Goal: Transaction & Acquisition: Obtain resource

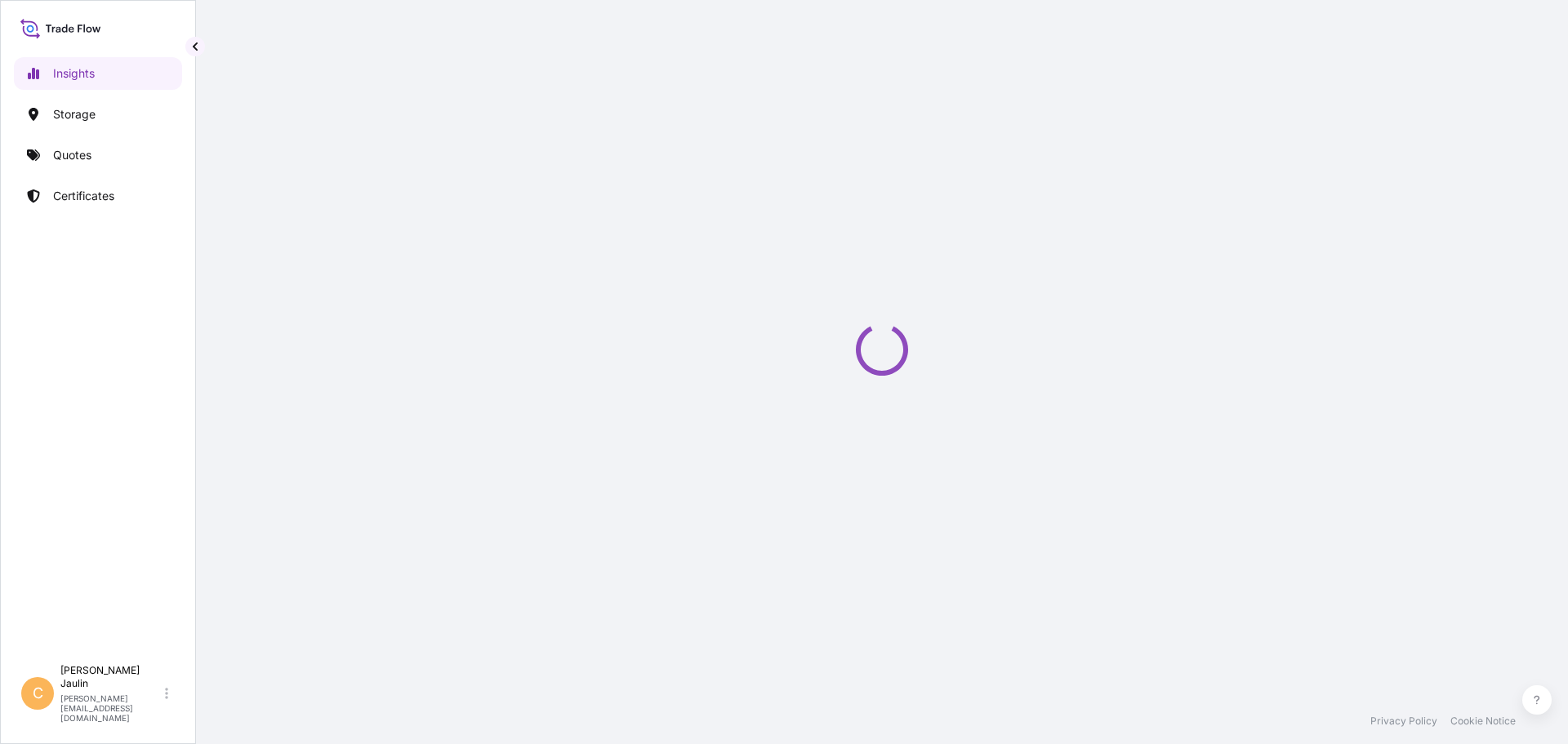
select select "2025"
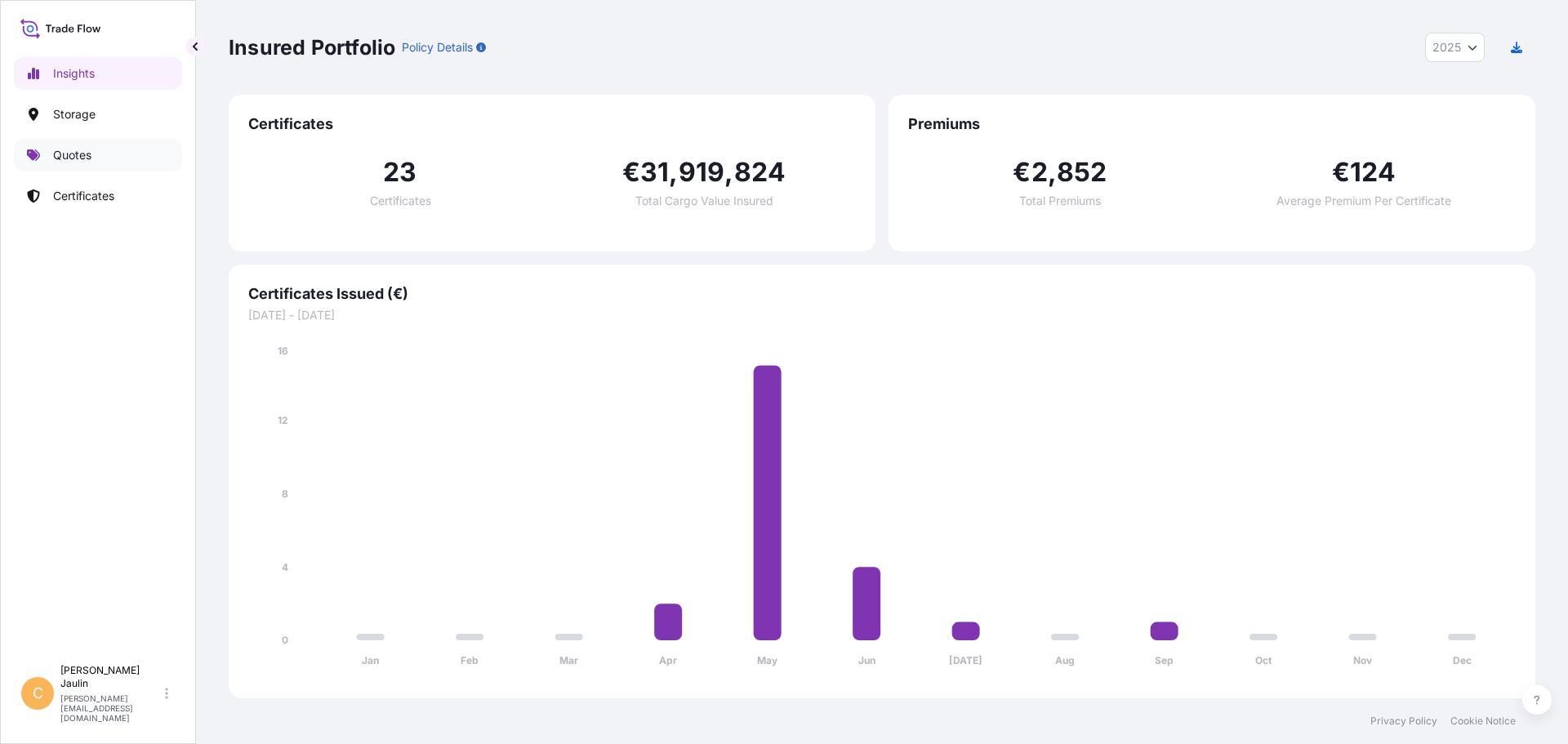
click at [72, 157] on p "Quotes" at bounding box center [72, 155] width 38 height 16
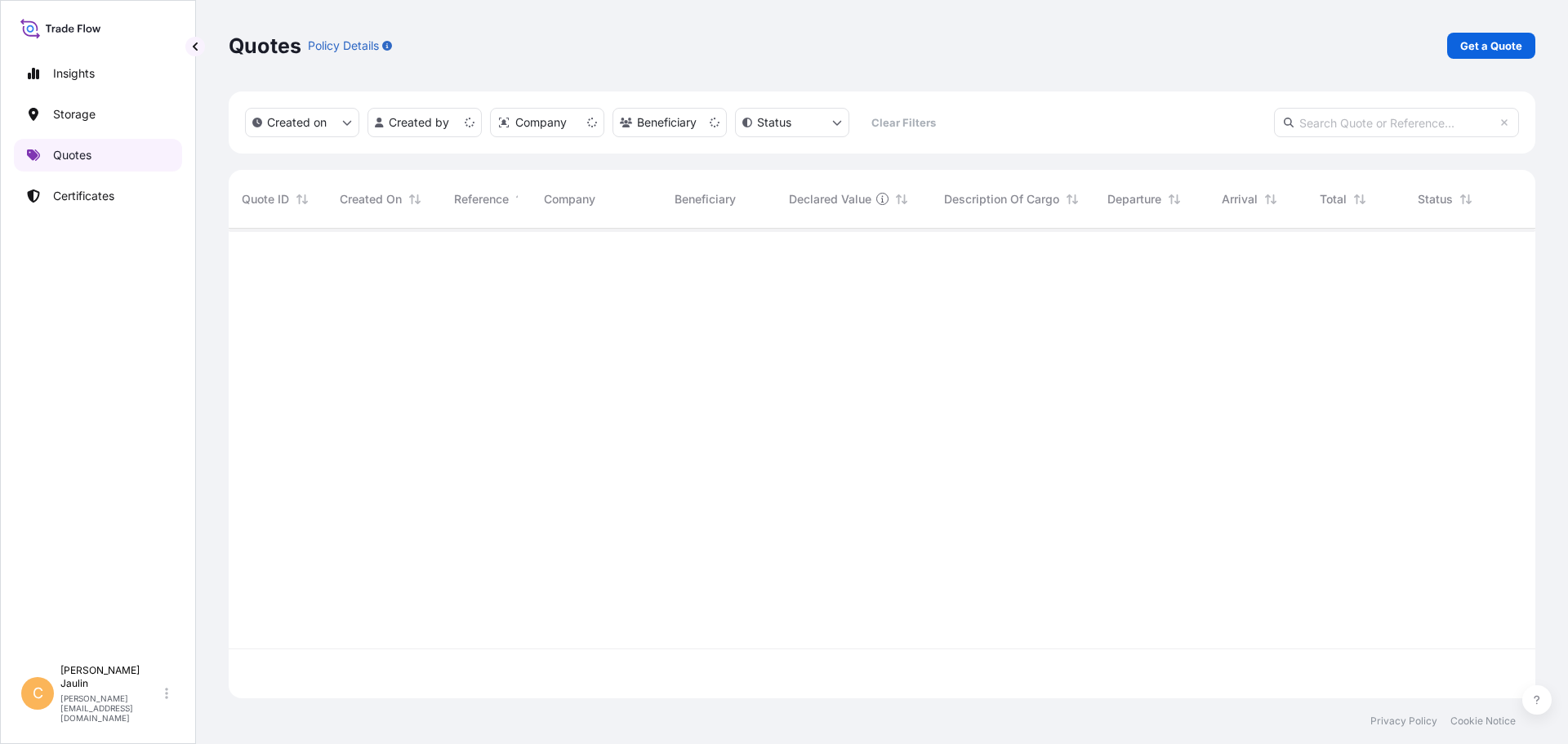
scroll to position [466, 1295]
click at [1508, 46] on p "Get a Quote" at bounding box center [1492, 46] width 62 height 16
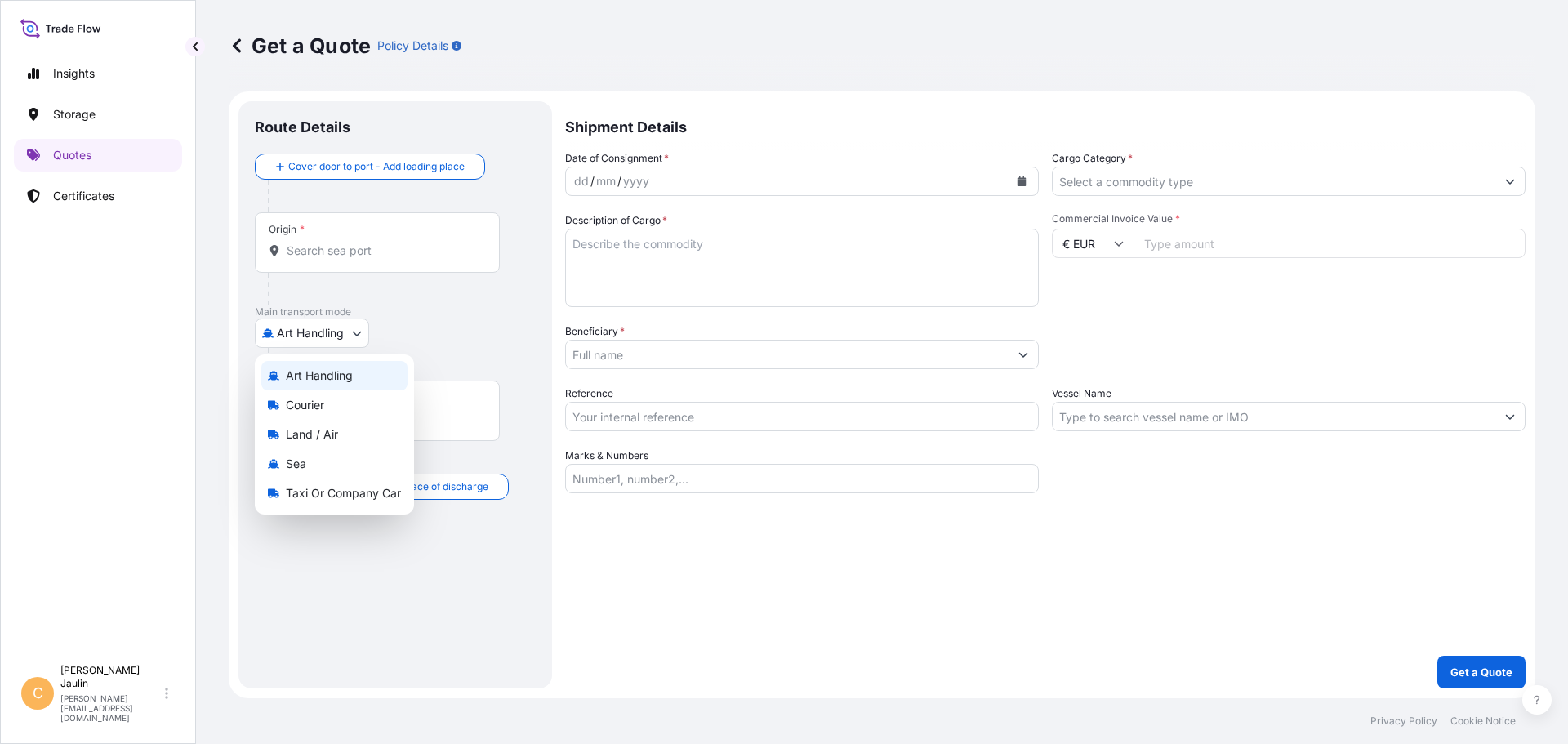
click at [355, 330] on body "Insights Storage Quotes Certificates [PERSON_NAME] Jaulin [EMAIL_ADDRESS][DOMAI…" at bounding box center [784, 372] width 1568 height 744
click at [314, 434] on span "Land / Air" at bounding box center [311, 434] width 52 height 16
select select "Land / Air"
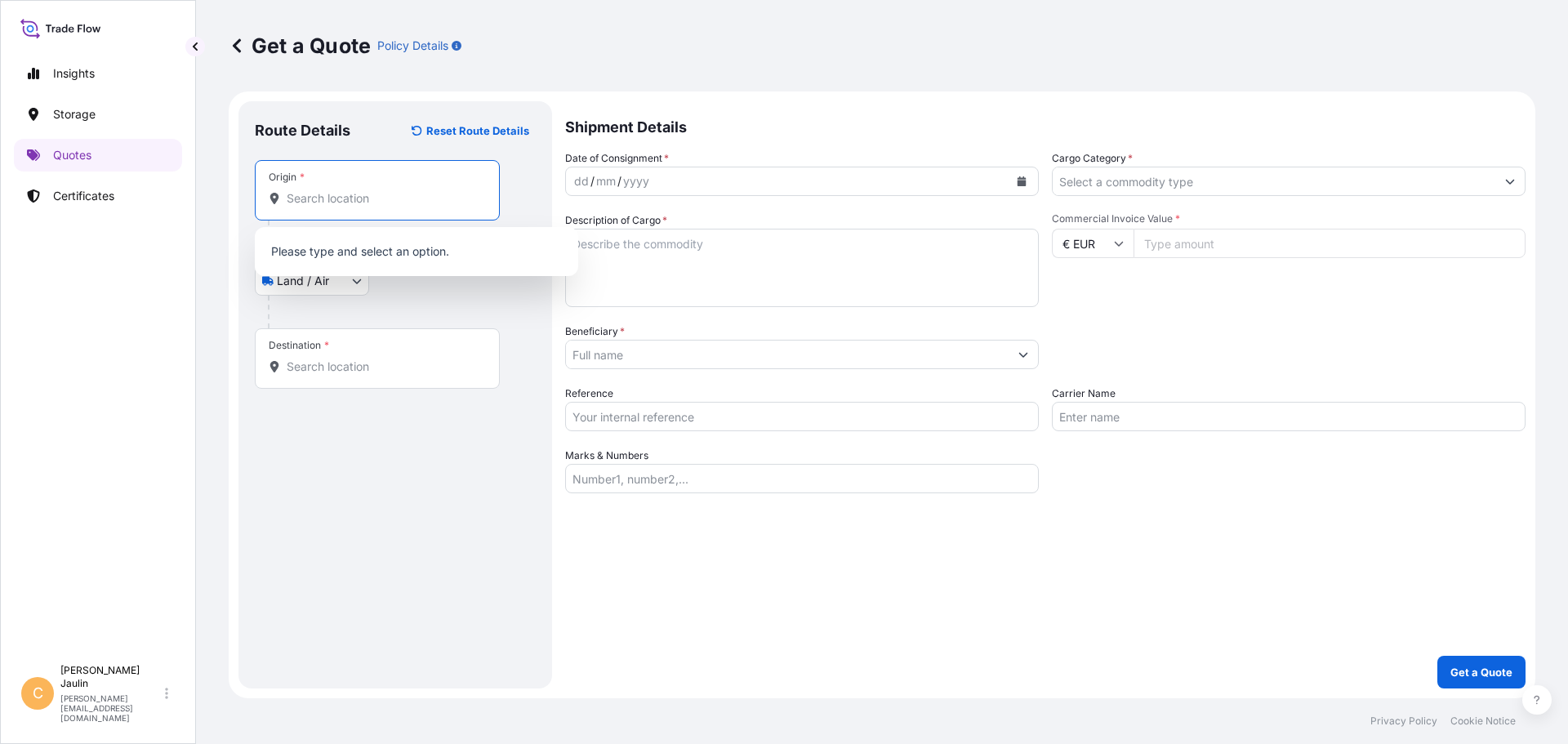
click at [345, 198] on input "Origin *" at bounding box center [383, 199] width 193 height 16
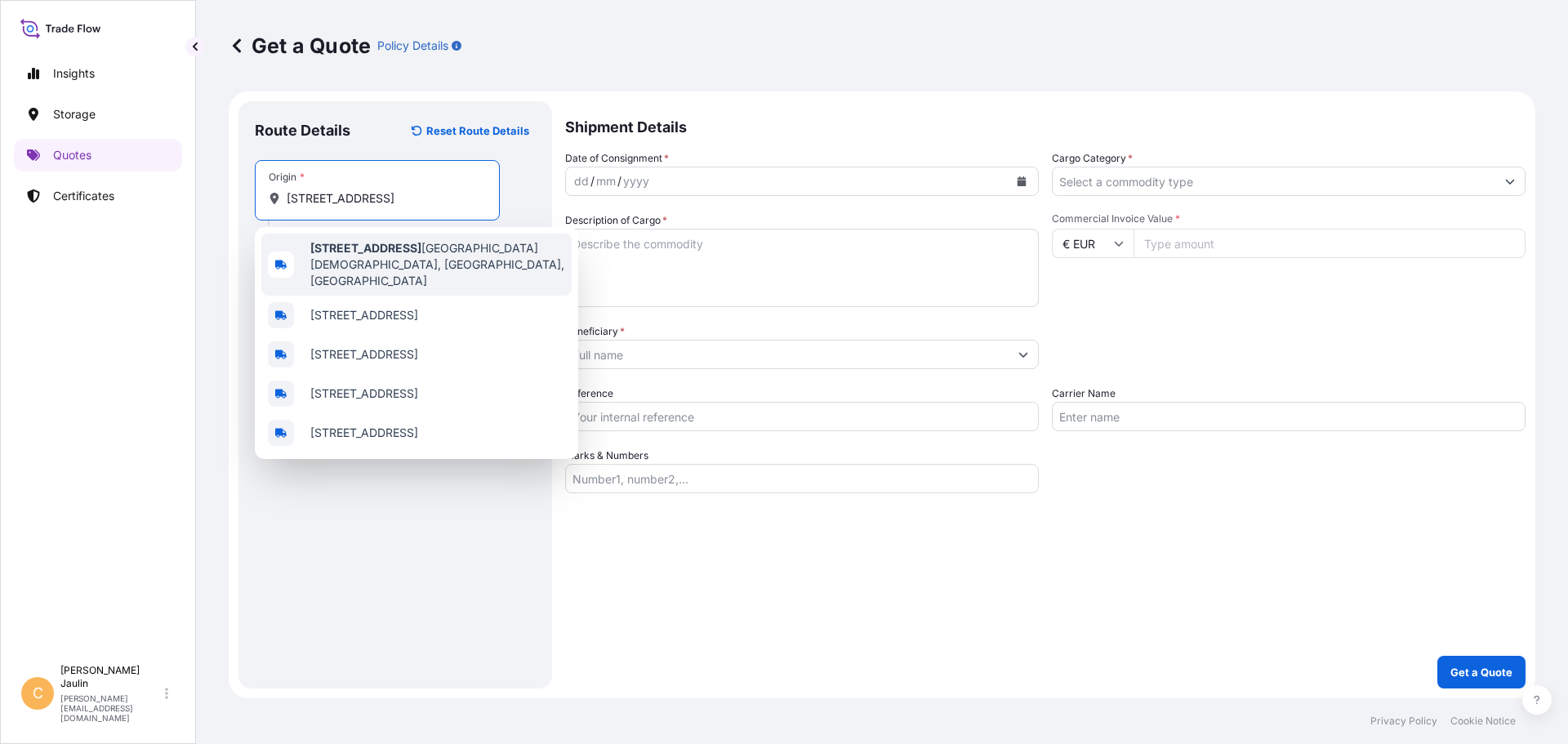
click at [433, 253] on span "[STREET_ADDRESS]" at bounding box center [438, 265] width 255 height 49
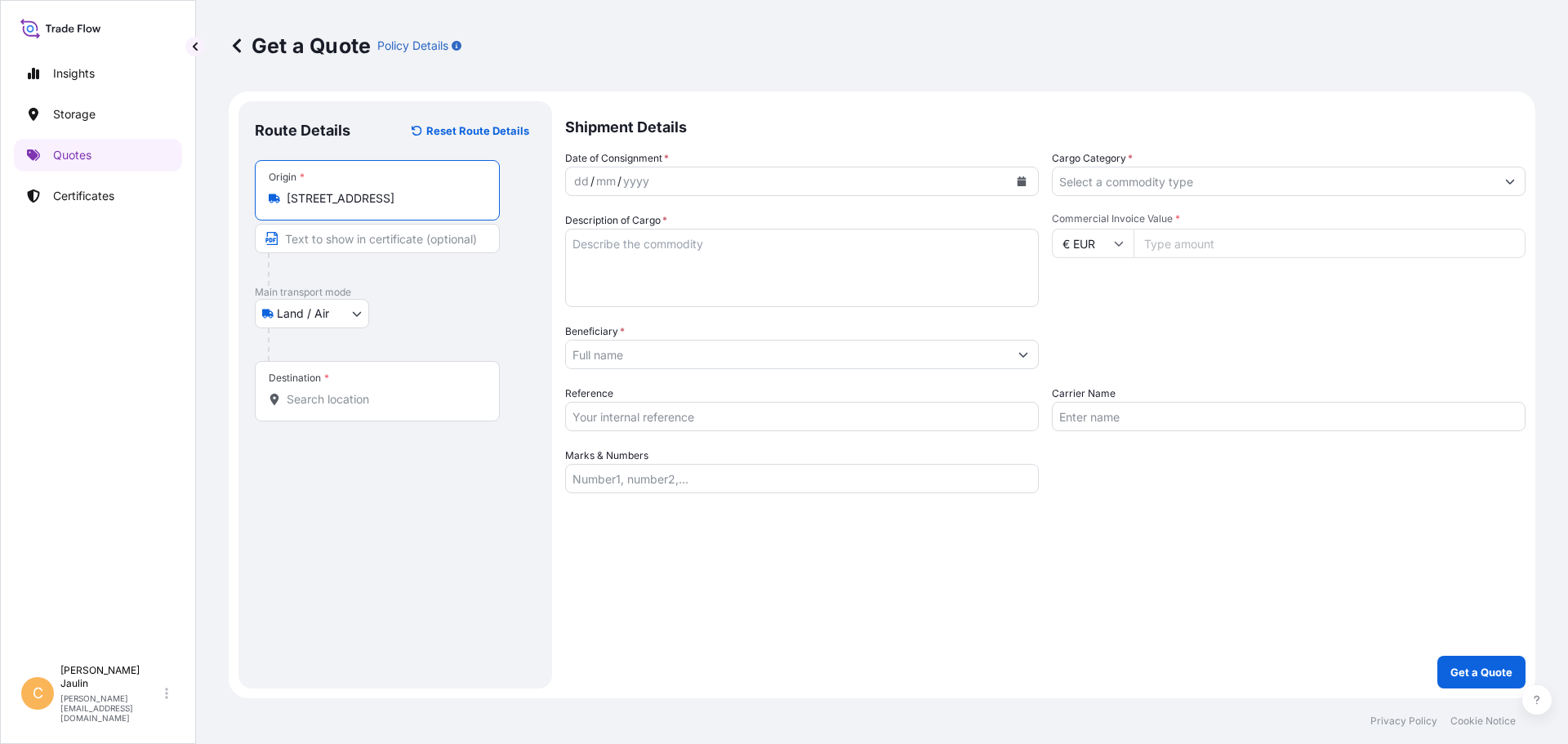
type input "[STREET_ADDRESS]"
click at [301, 396] on input "Destination *" at bounding box center [383, 400] width 193 height 16
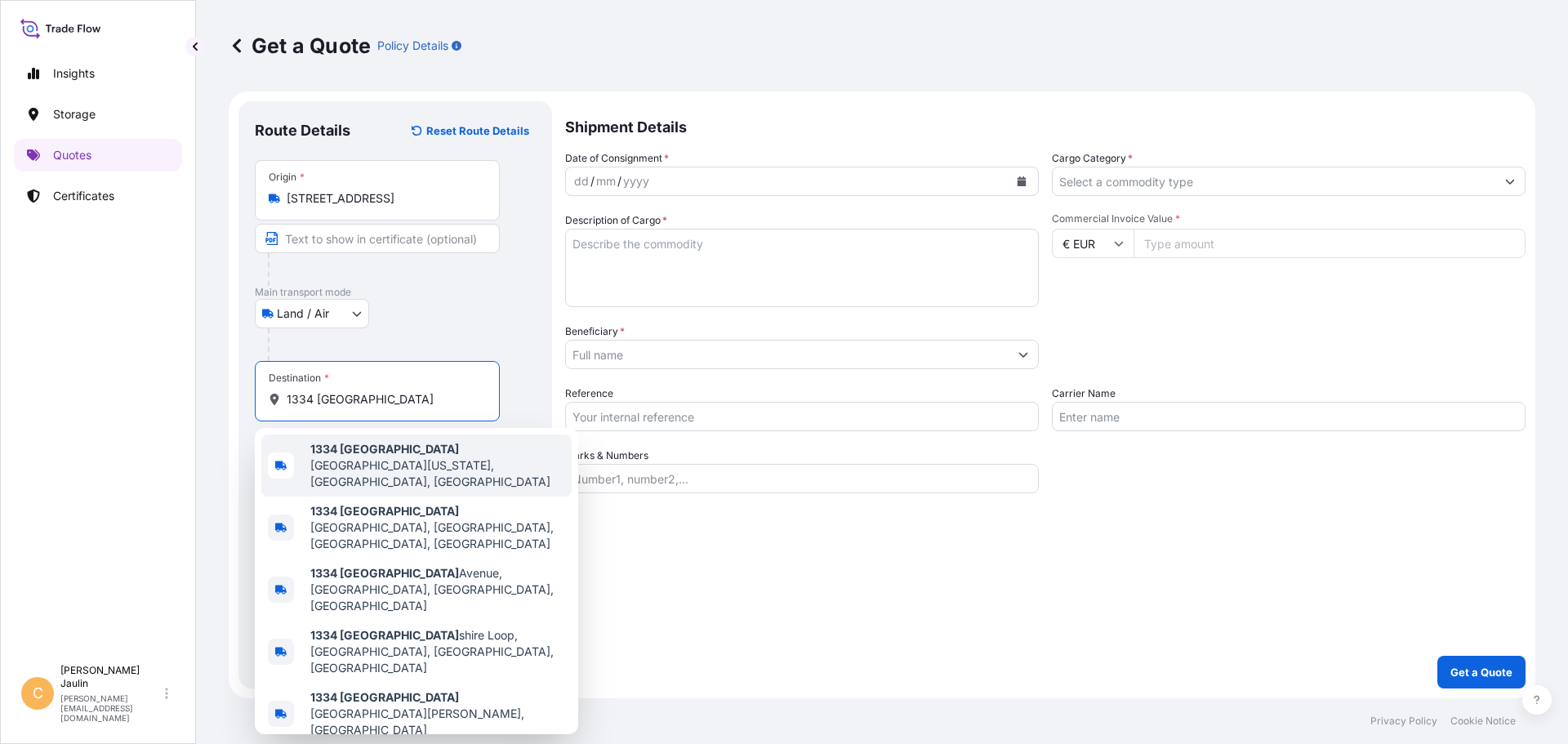
click at [374, 453] on span "[STREET_ADDRESS][US_STATE]" at bounding box center [438, 465] width 255 height 49
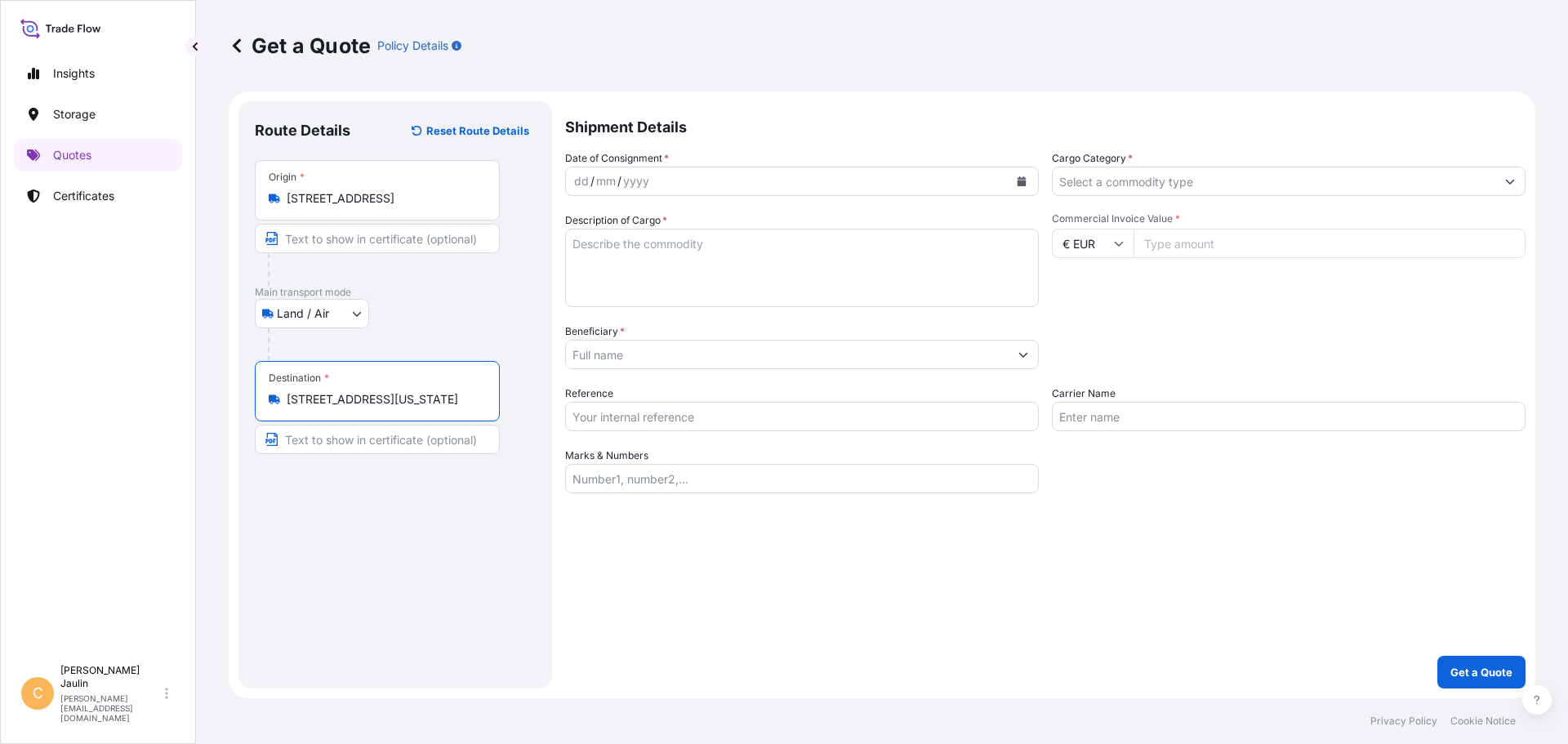
type input "[STREET_ADDRESS][US_STATE]"
click at [600, 247] on textarea "Description of Cargo *" at bounding box center [802, 268] width 473 height 78
type textarea "U"
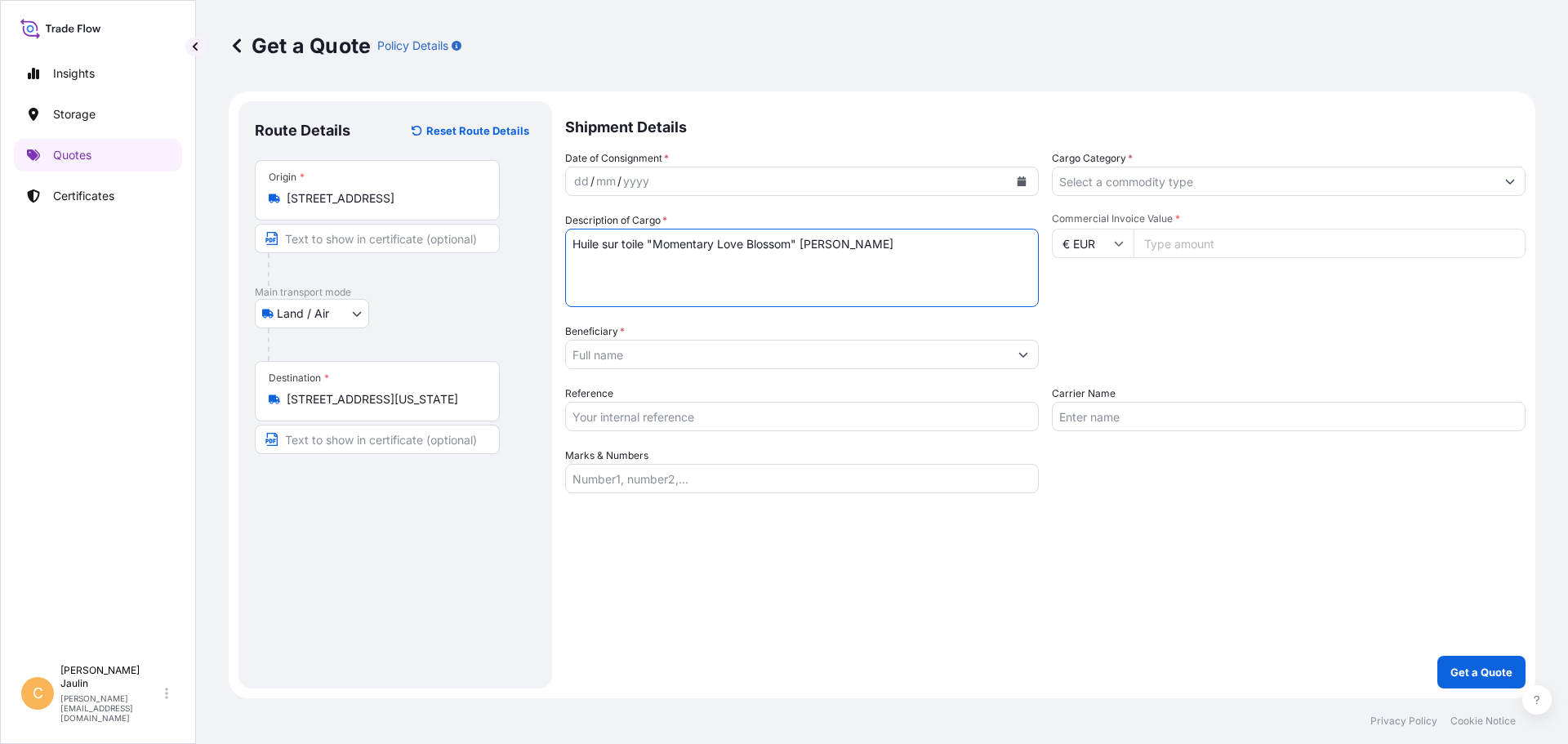
type textarea "Huile sur toile "Momentary Love Blossom" [PERSON_NAME]"
click at [592, 361] on input "Beneficiary *" at bounding box center [788, 354] width 443 height 29
type input "Sotheby's France [STREET_ADDRESS]"
click at [633, 415] on input "Reference" at bounding box center [802, 416] width 473 height 29
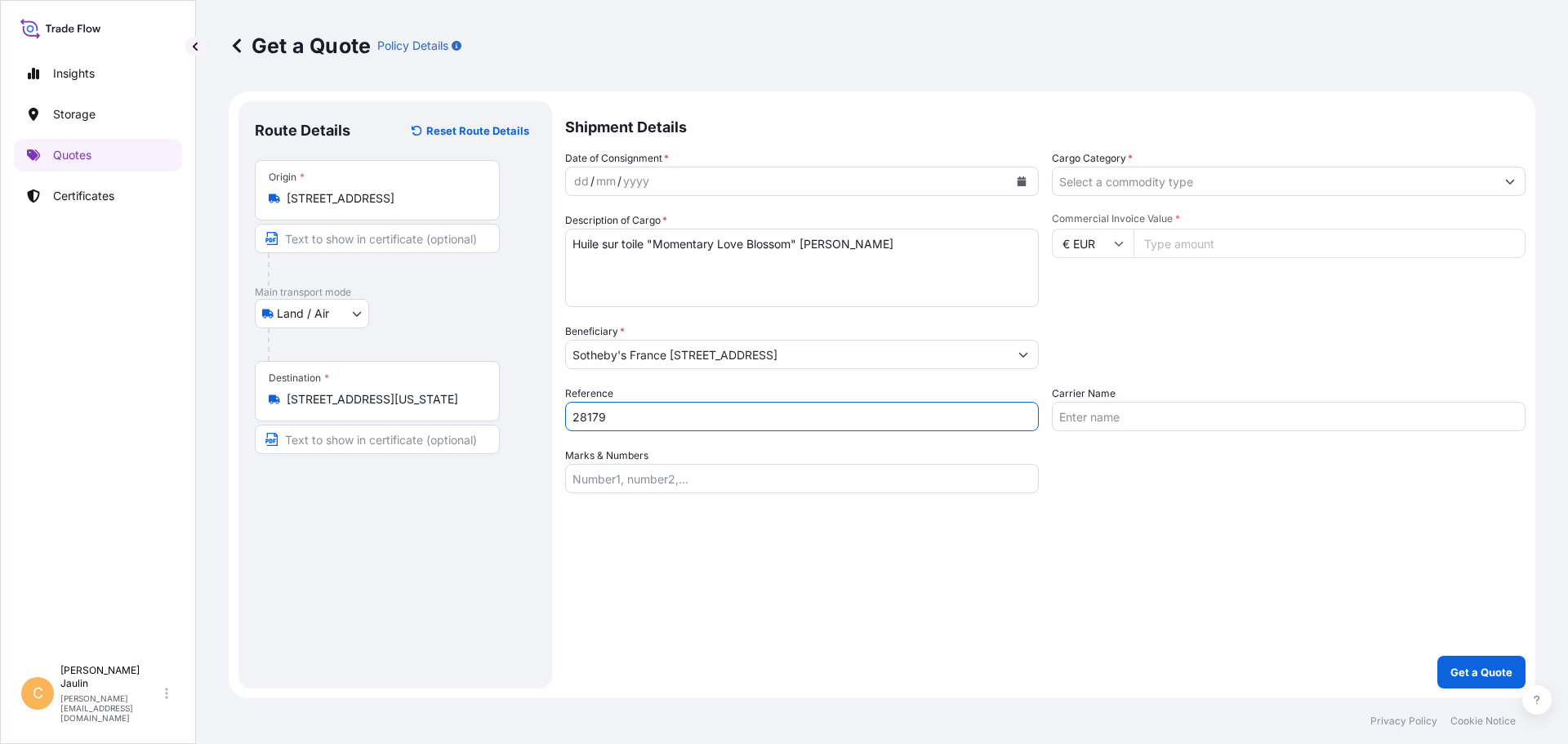
type input "28179"
click at [1128, 182] on input "Cargo Category *" at bounding box center [1274, 181] width 443 height 29
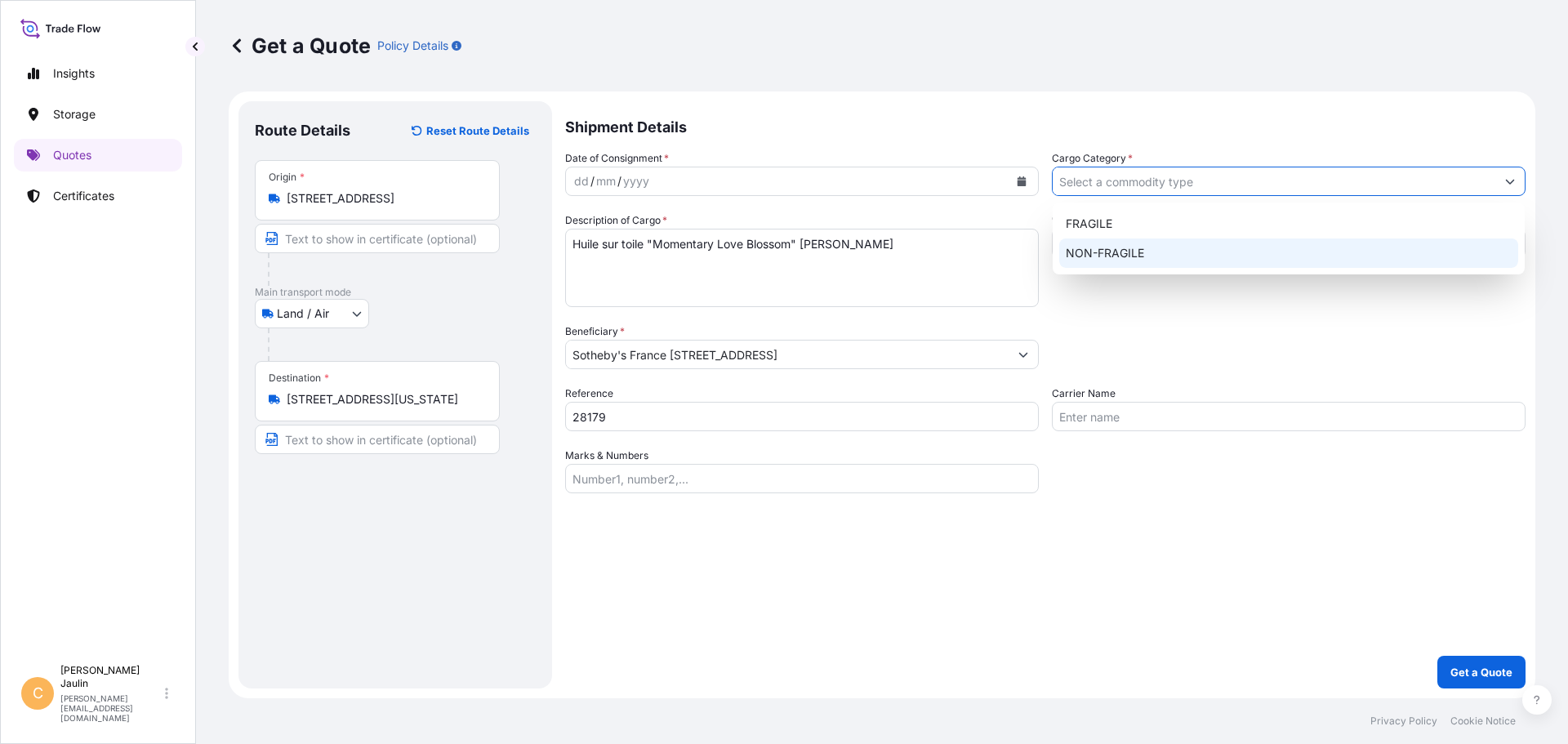
click at [1098, 250] on div "NON-FRAGILE" at bounding box center [1288, 253] width 459 height 29
type input "NON-FRAGILE"
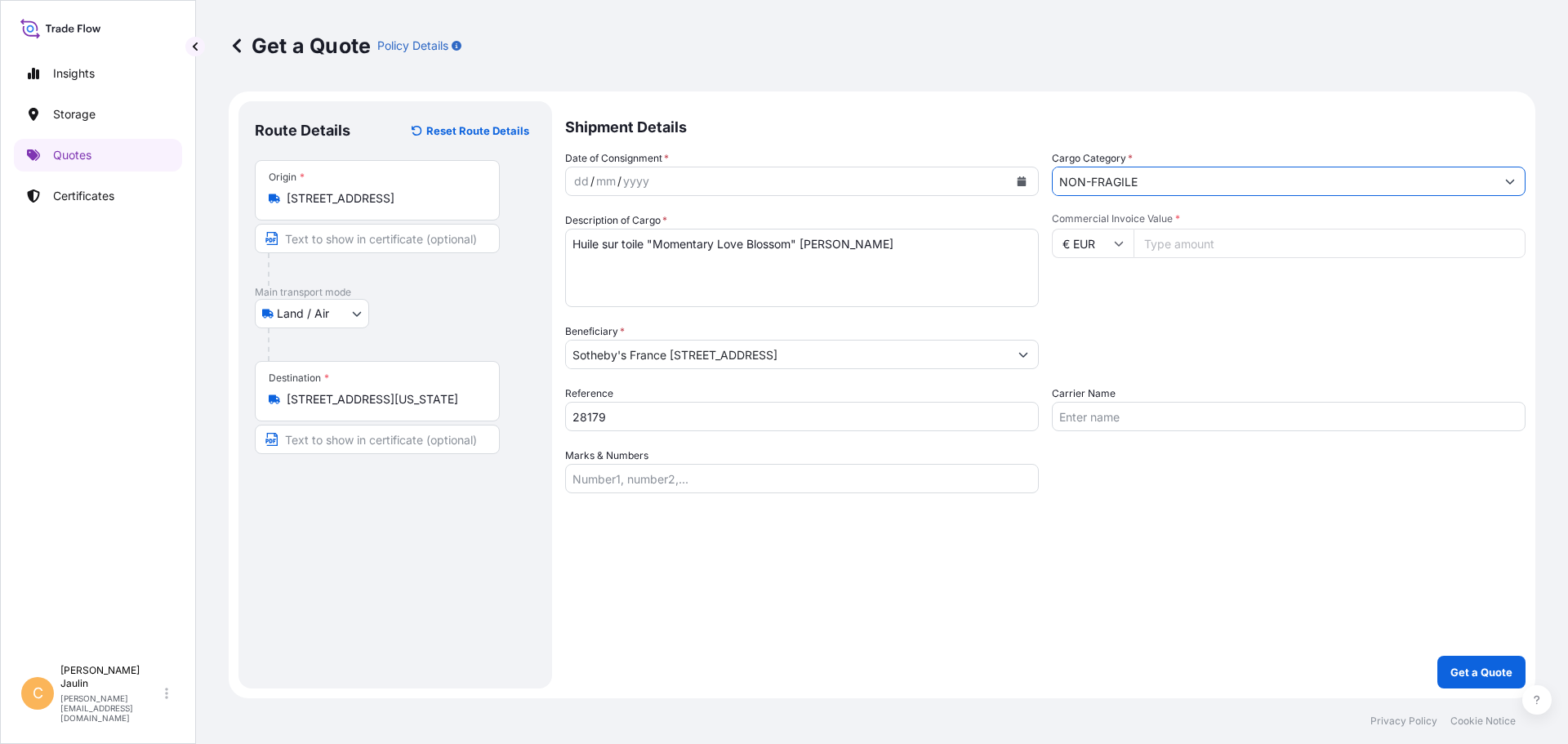
click at [1169, 246] on input "Commercial Invoice Value *" at bounding box center [1329, 243] width 392 height 29
click at [1122, 239] on icon at bounding box center [1118, 243] width 10 height 10
click at [1086, 353] on div "$ USD" at bounding box center [1092, 357] width 68 height 31
type input "$ USD"
click at [1186, 244] on input "Commercial Invoice Value *" at bounding box center [1329, 243] width 392 height 29
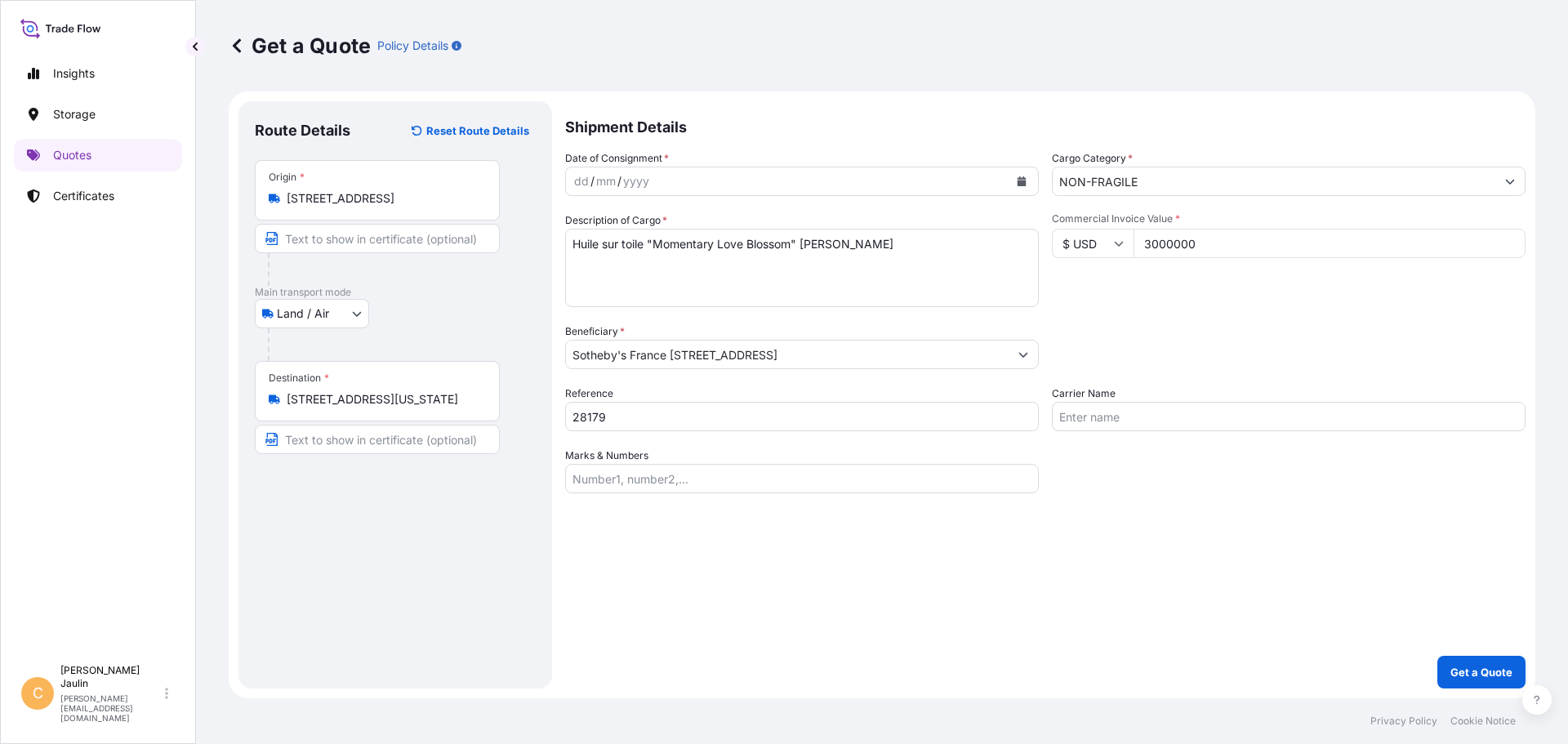
type input "3000000"
click at [1096, 415] on input "Carrier Name" at bounding box center [1288, 416] width 473 height 29
type input "TRANSART"
click at [571, 178] on div "dd / mm / yyyy" at bounding box center [788, 181] width 443 height 29
click at [1471, 676] on p "Get a Quote" at bounding box center [1481, 672] width 62 height 16
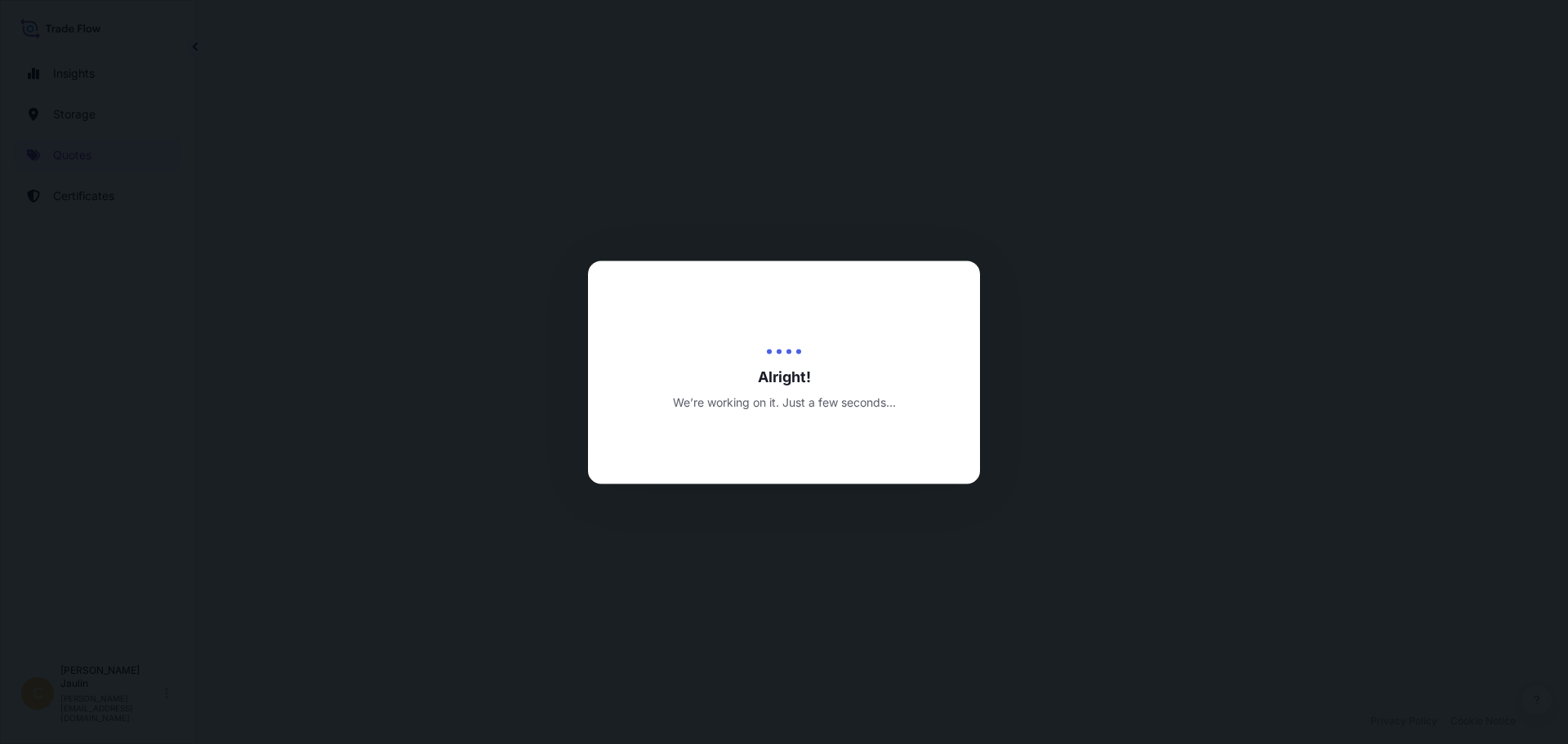
select select "Land / Air"
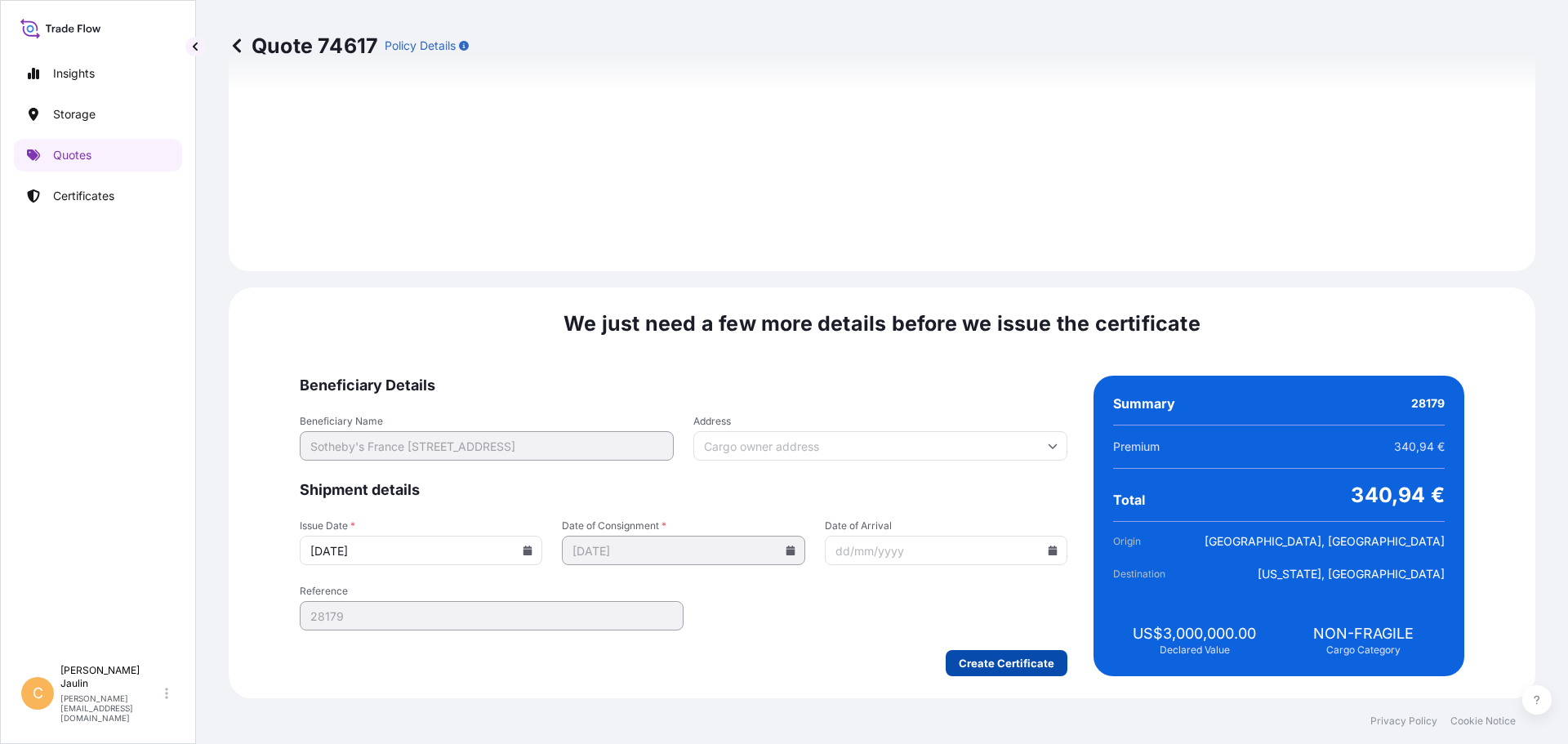
scroll to position [1563, 0]
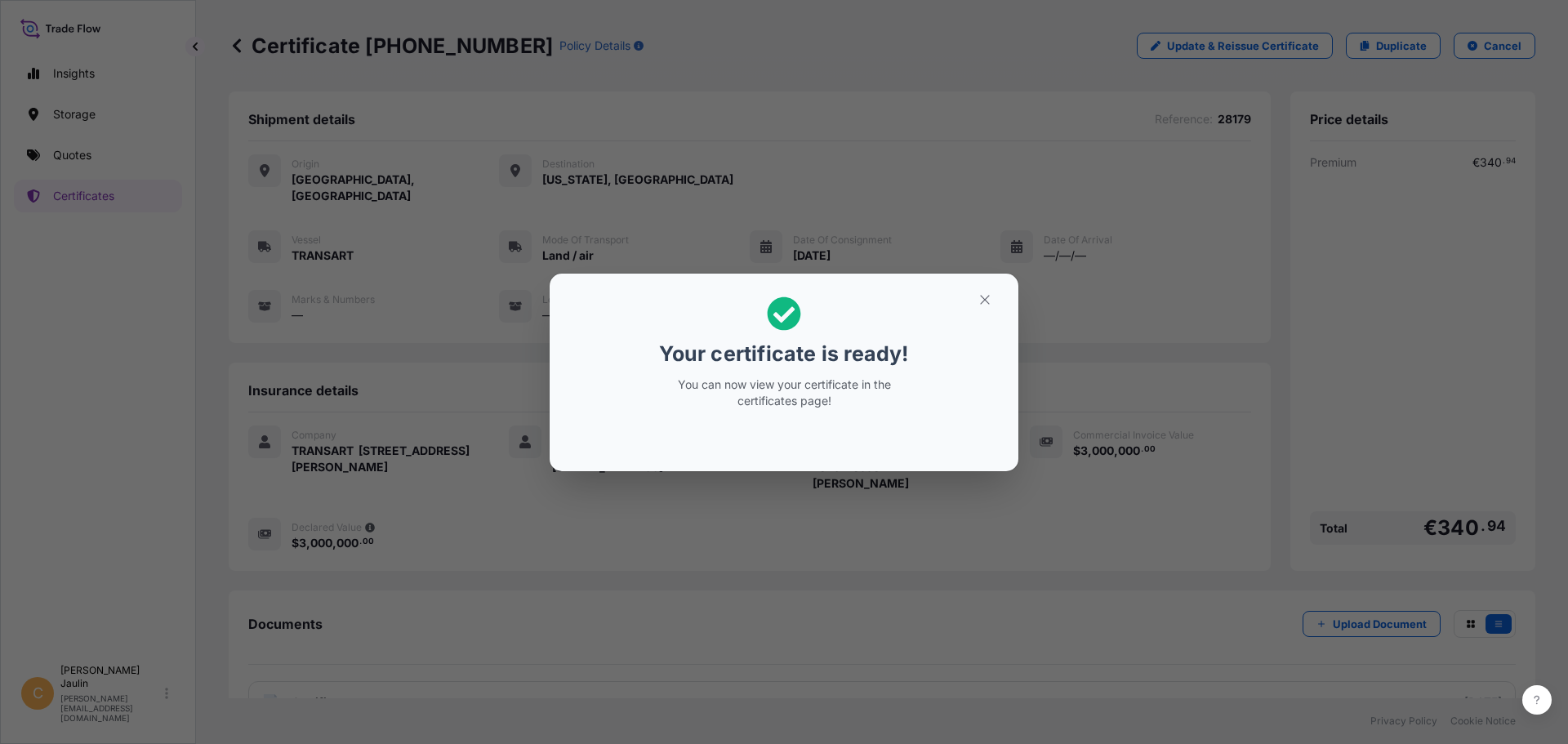
click at [789, 315] on icon at bounding box center [784, 313] width 34 height 34
click at [785, 316] on icon at bounding box center [784, 314] width 35 height 35
click at [983, 295] on icon "button" at bounding box center [985, 300] width 15 height 15
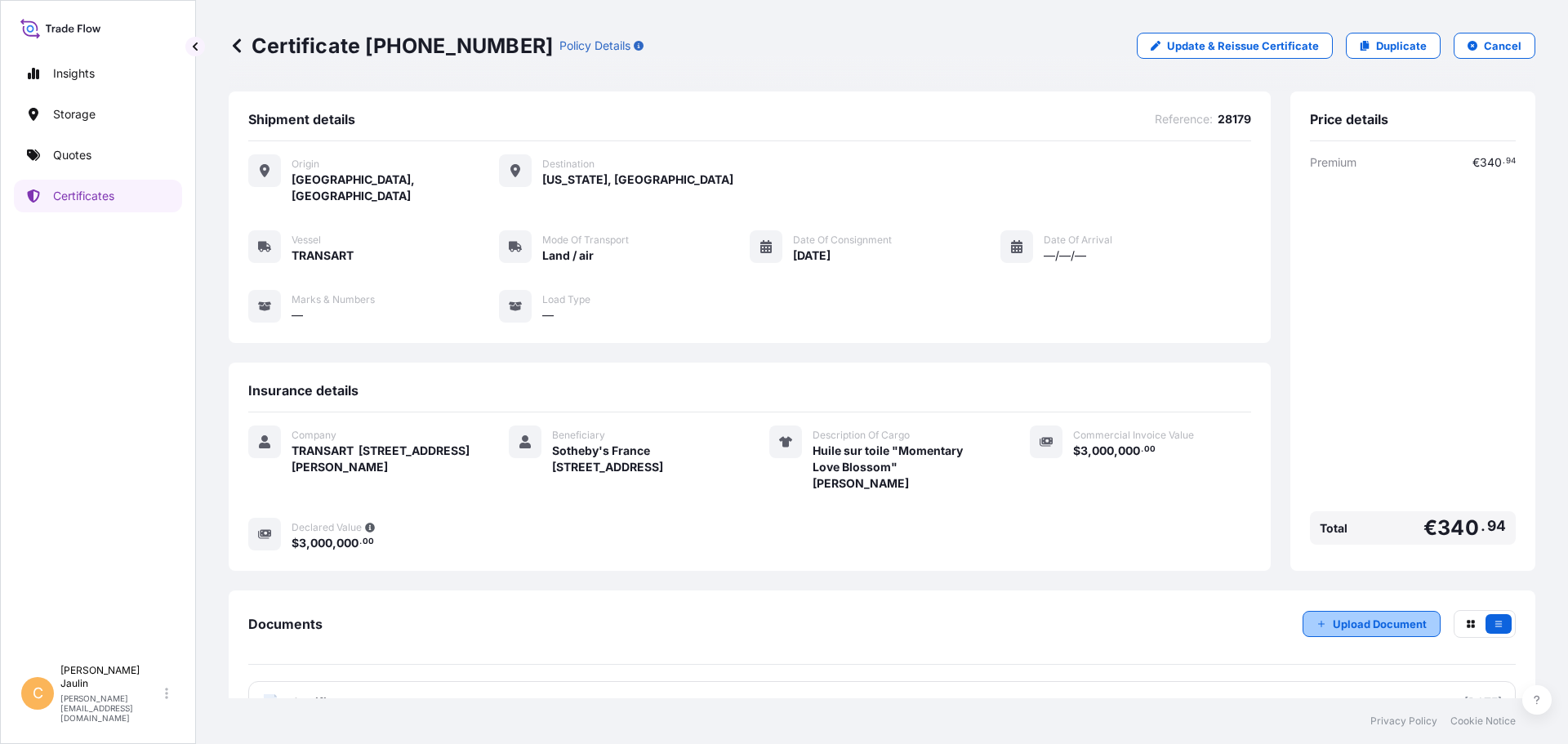
click at [1355, 616] on p "Upload Document" at bounding box center [1380, 624] width 94 height 16
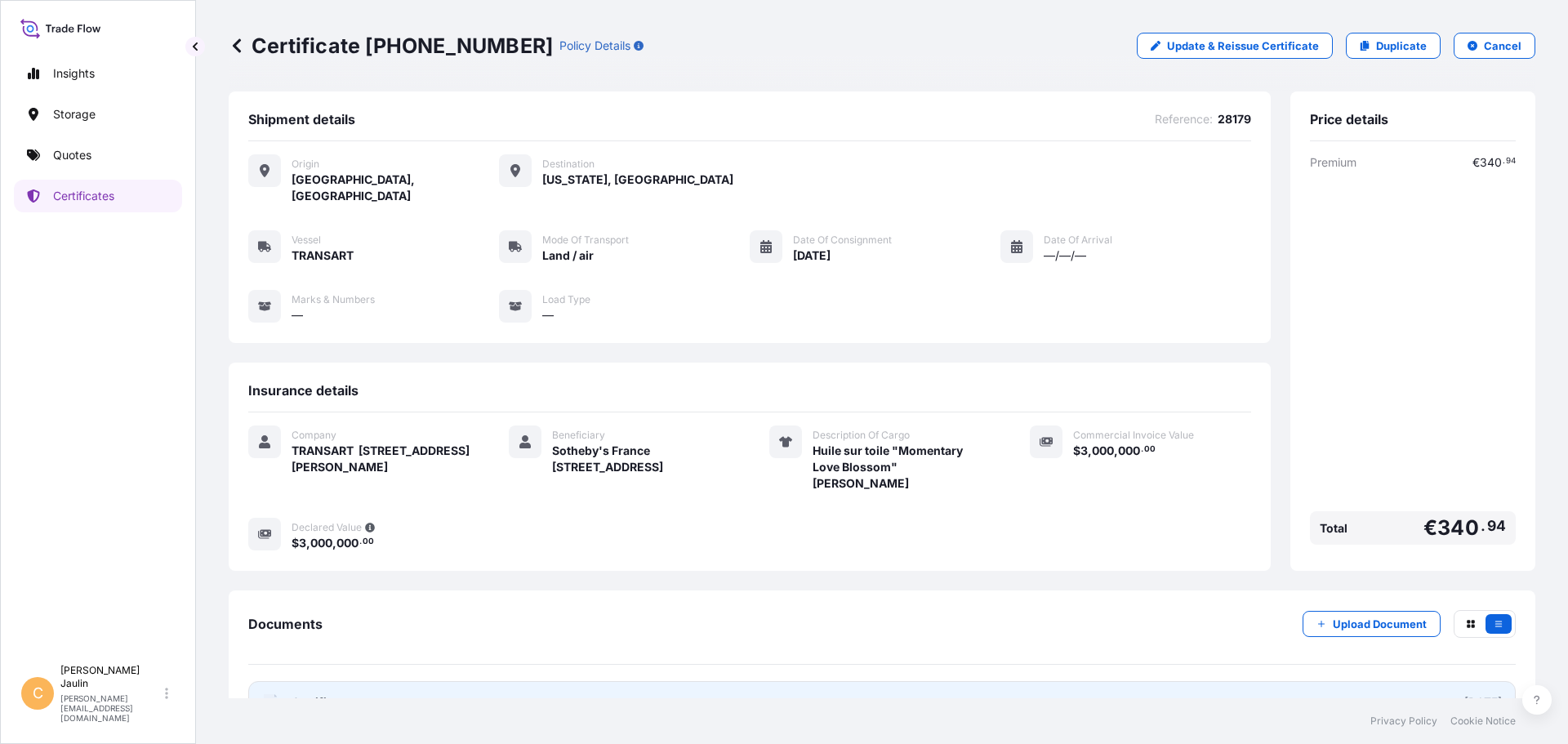
click at [310, 694] on span "Certificate" at bounding box center [321, 702] width 59 height 16
